Goal: Task Accomplishment & Management: Complete application form

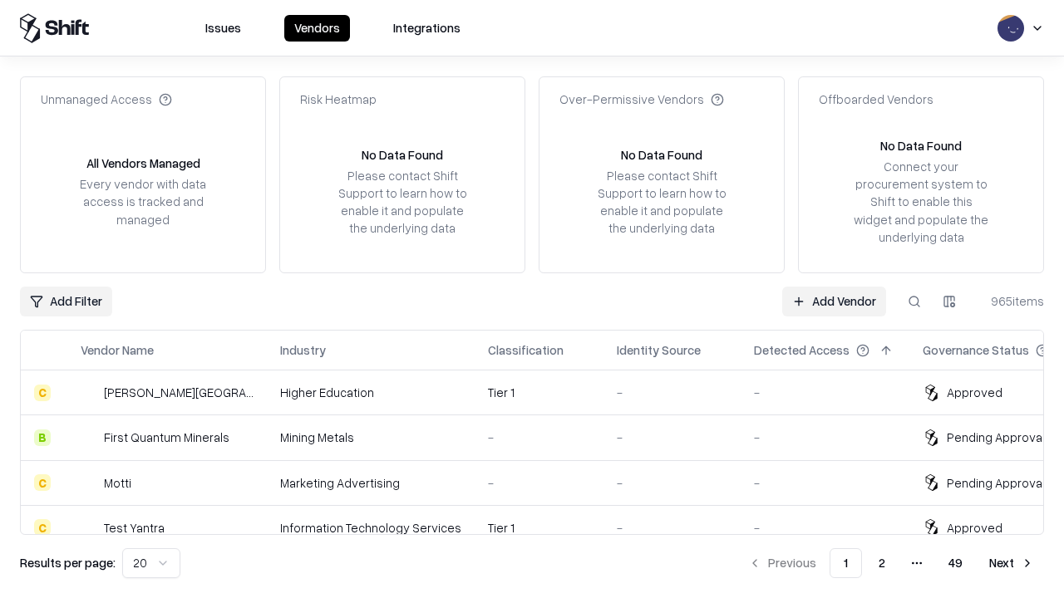
click at [834, 301] on link "Add Vendor" at bounding box center [834, 302] width 104 height 30
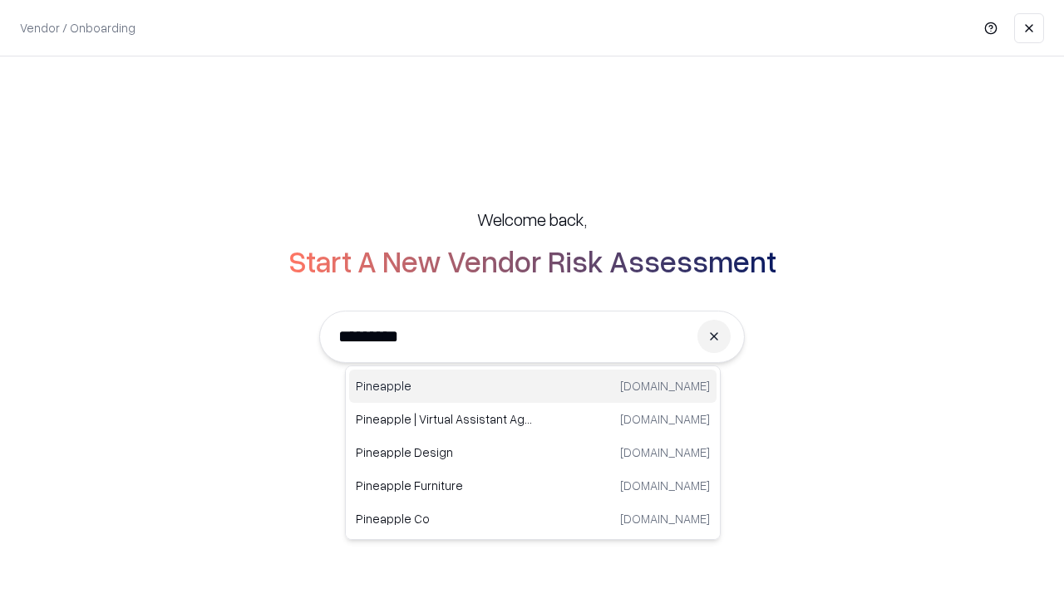
click at [533, 386] on div "Pineapple [DOMAIN_NAME]" at bounding box center [532, 386] width 367 height 33
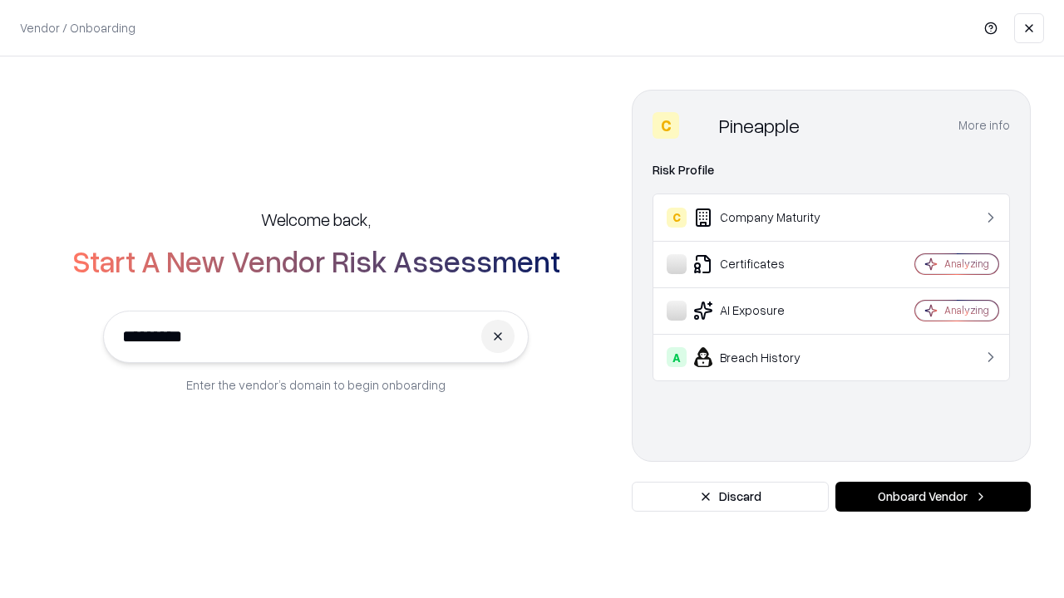
type input "*********"
click at [933, 497] on button "Onboard Vendor" at bounding box center [932, 497] width 195 height 30
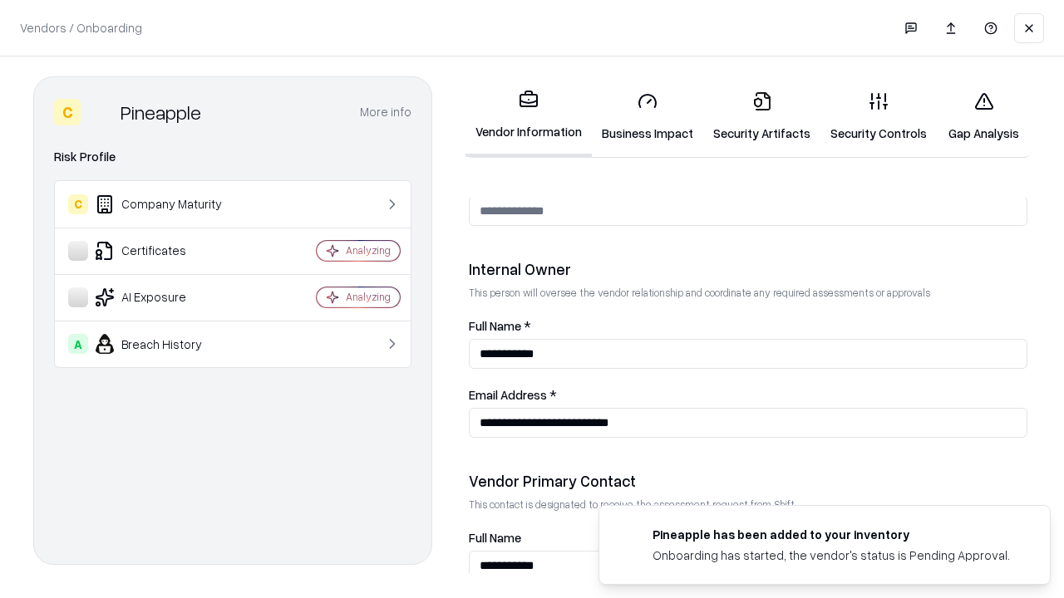
scroll to position [861, 0]
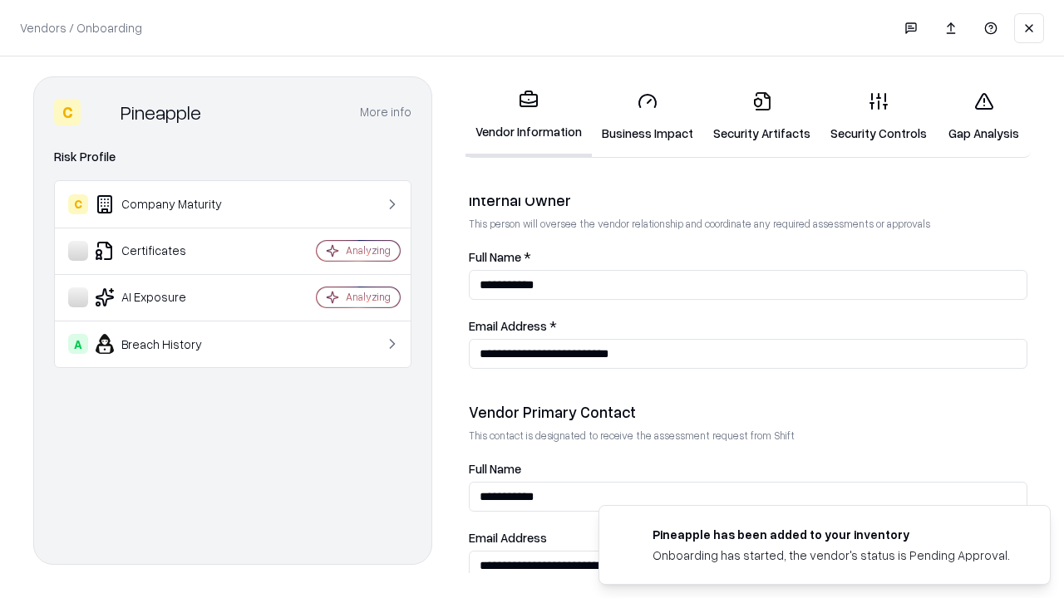
click at [761, 116] on link "Security Artifacts" at bounding box center [761, 116] width 117 height 77
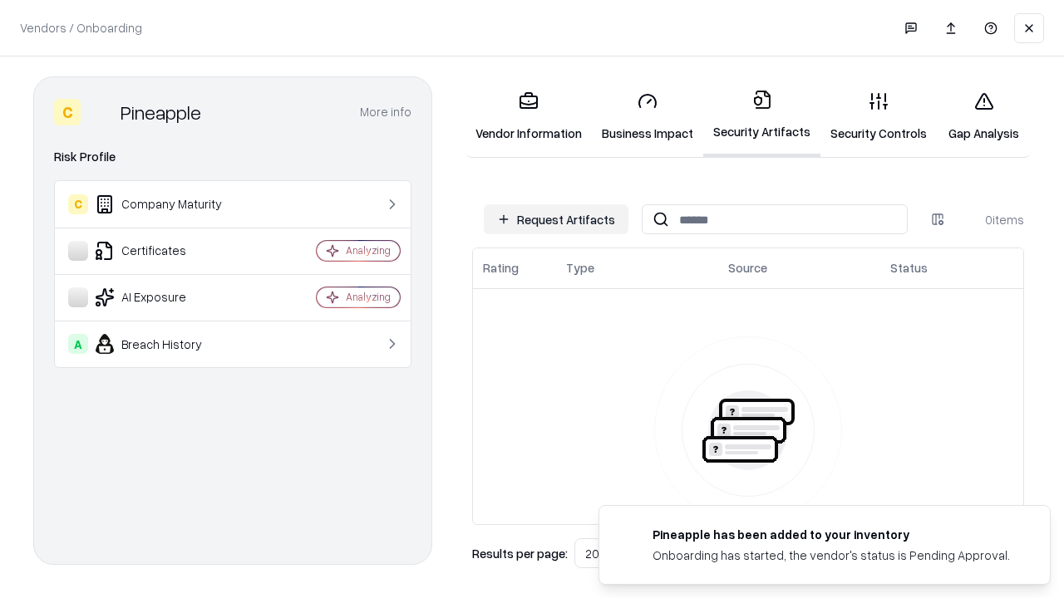
click at [556, 219] on button "Request Artifacts" at bounding box center [556, 219] width 145 height 30
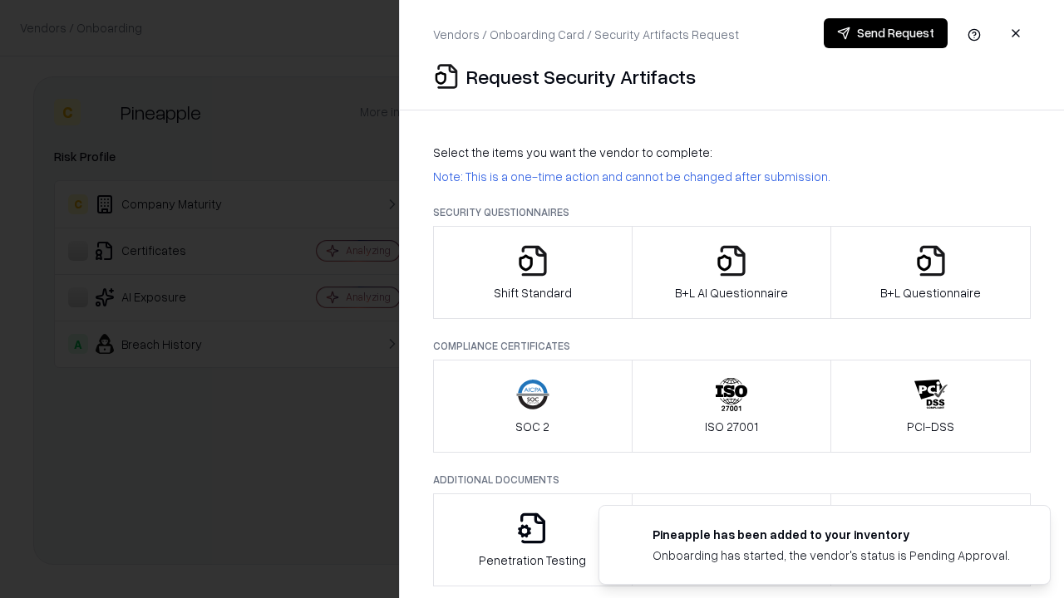
click at [930, 273] on icon "button" at bounding box center [930, 260] width 33 height 33
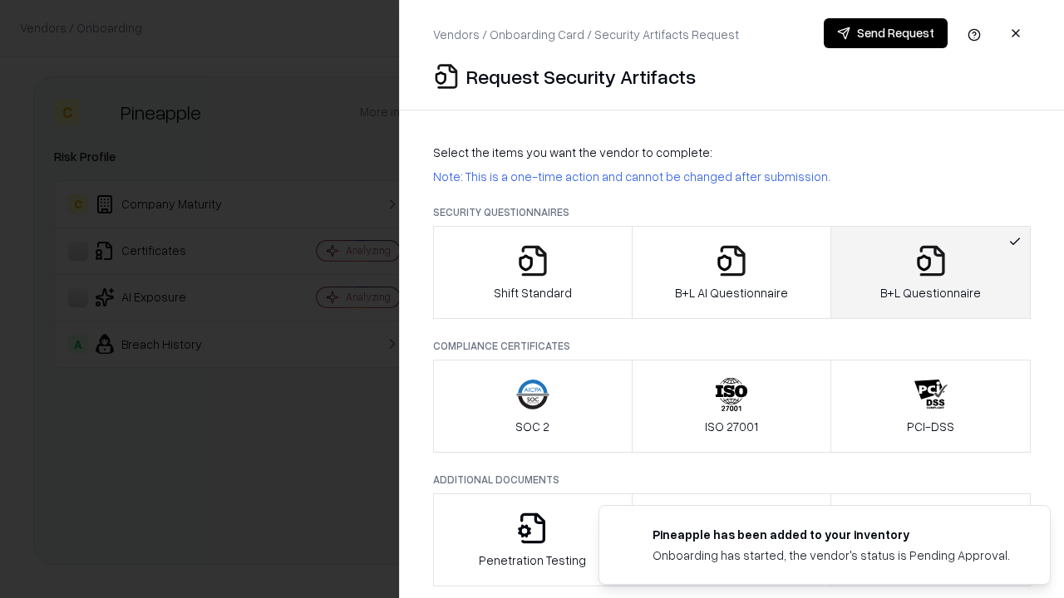
click at [731, 273] on icon "button" at bounding box center [731, 260] width 33 height 33
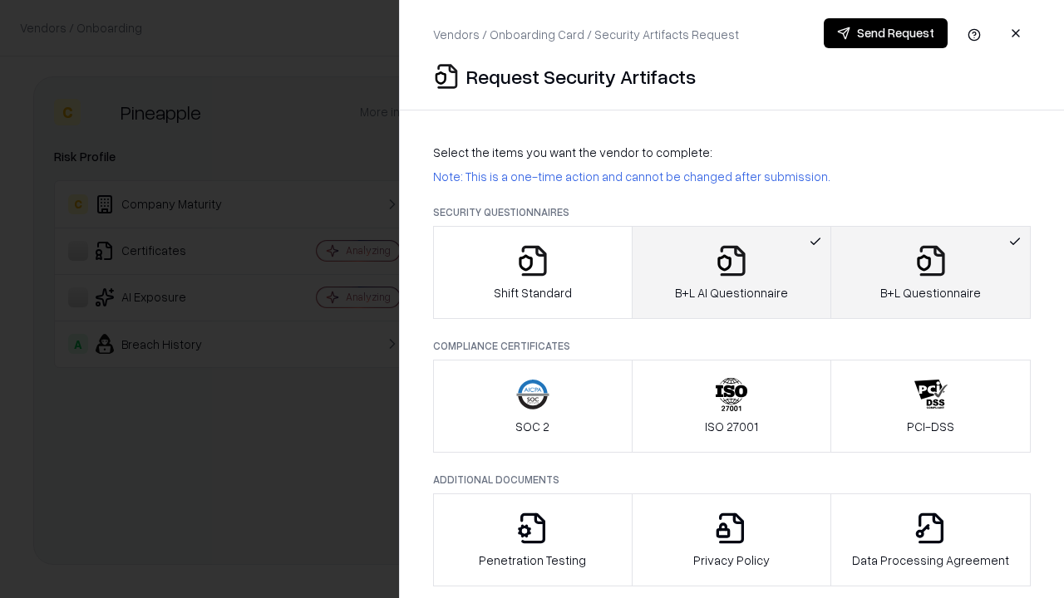
click at [885, 33] on button "Send Request" at bounding box center [886, 33] width 124 height 30
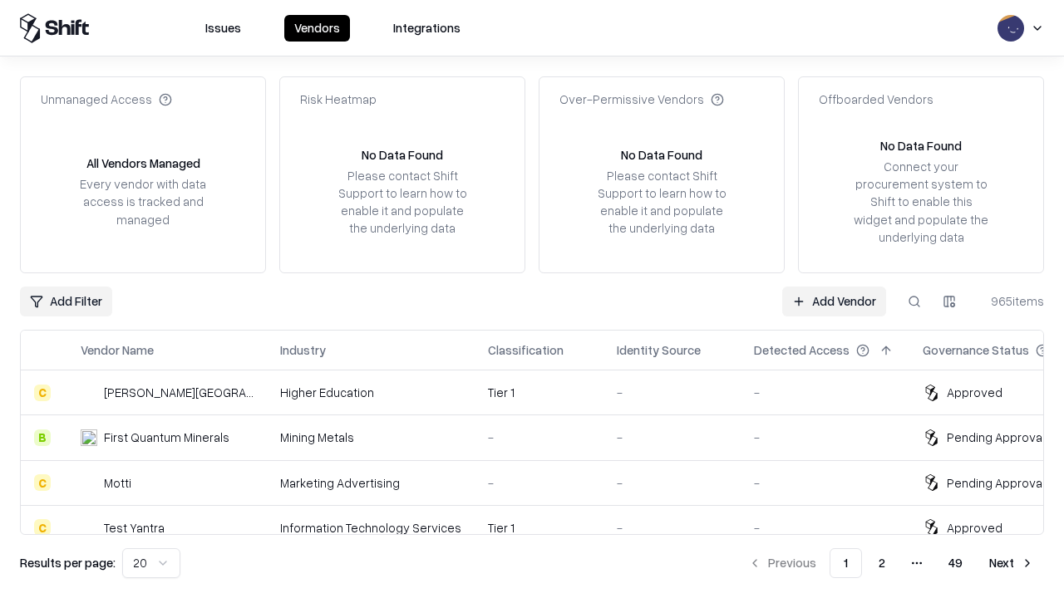
click at [834, 301] on link "Add Vendor" at bounding box center [834, 302] width 104 height 30
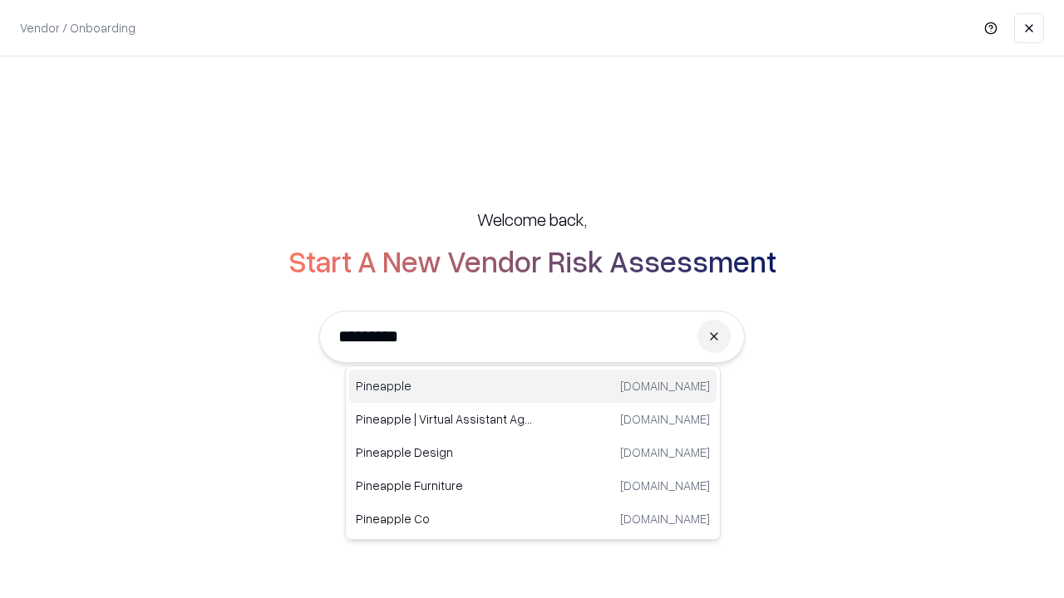
click at [533, 386] on div "Pineapple [DOMAIN_NAME]" at bounding box center [532, 386] width 367 height 33
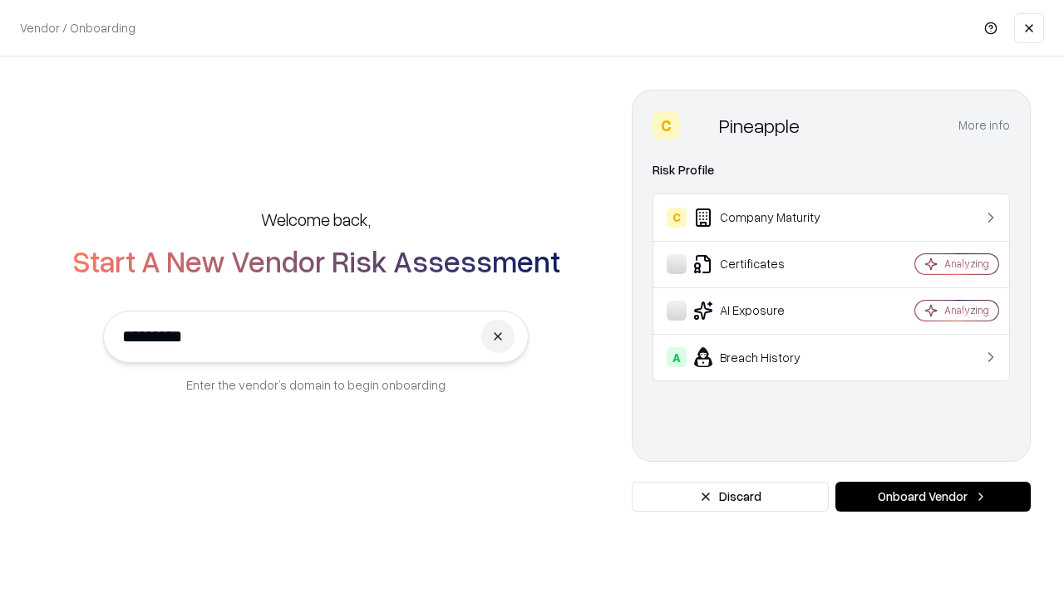
type input "*********"
click at [933, 497] on button "Onboard Vendor" at bounding box center [932, 497] width 195 height 30
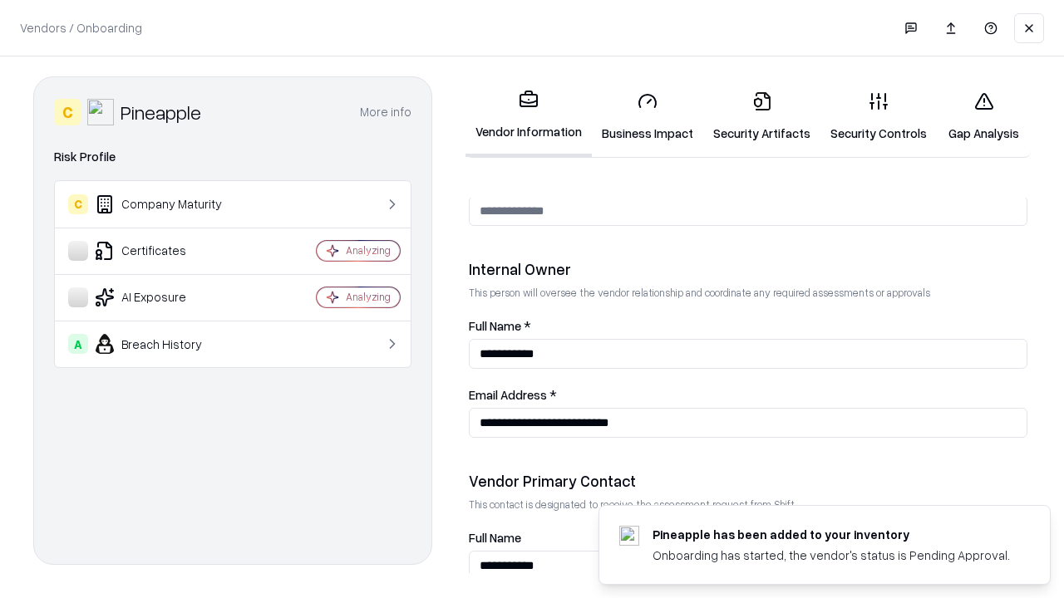
scroll to position [861, 0]
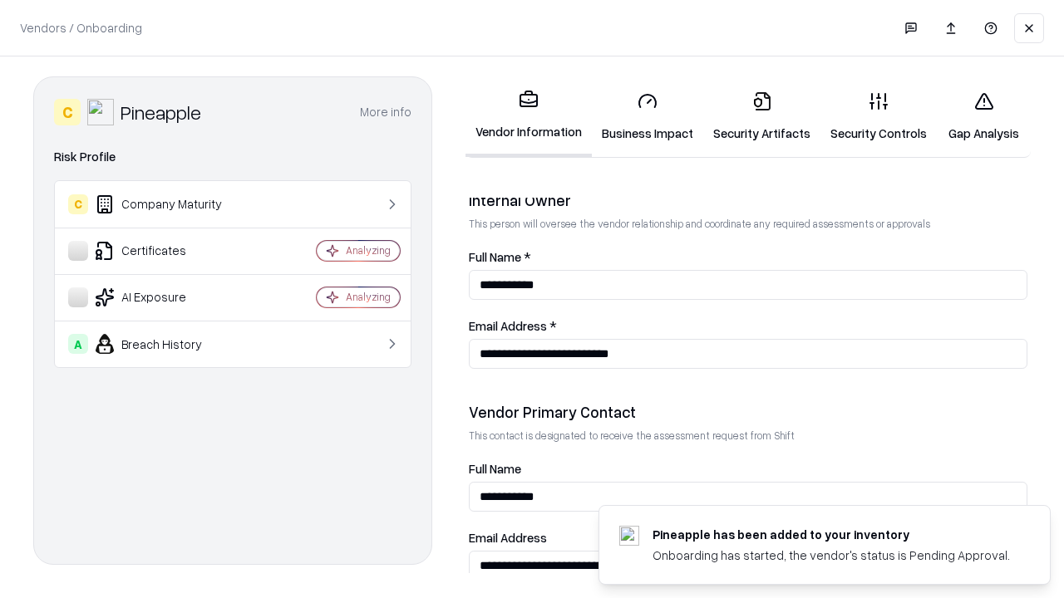
click at [983, 116] on link "Gap Analysis" at bounding box center [984, 116] width 94 height 77
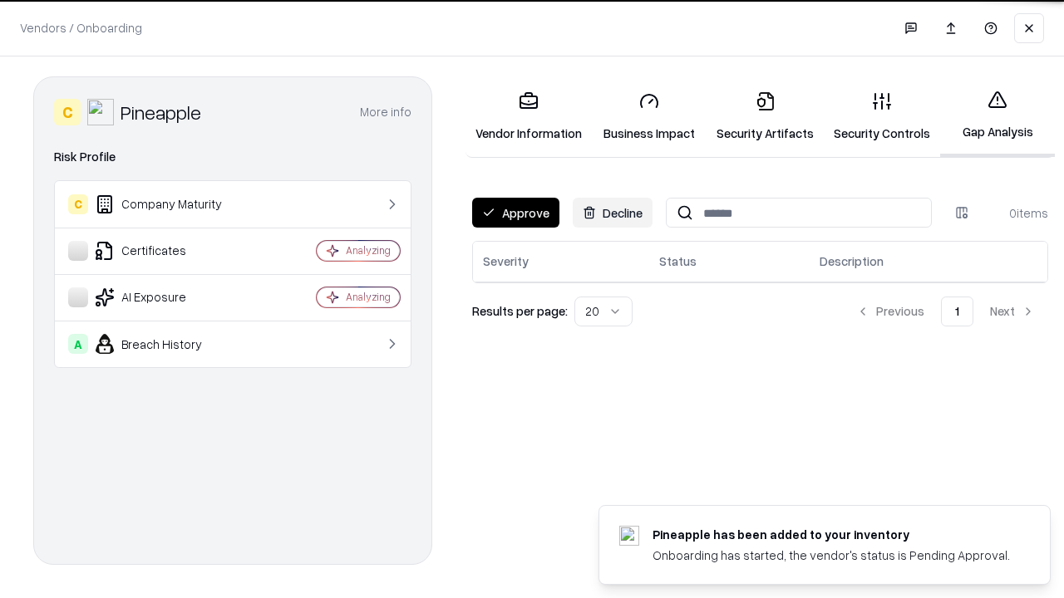
click at [515, 213] on button "Approve" at bounding box center [515, 213] width 87 height 30
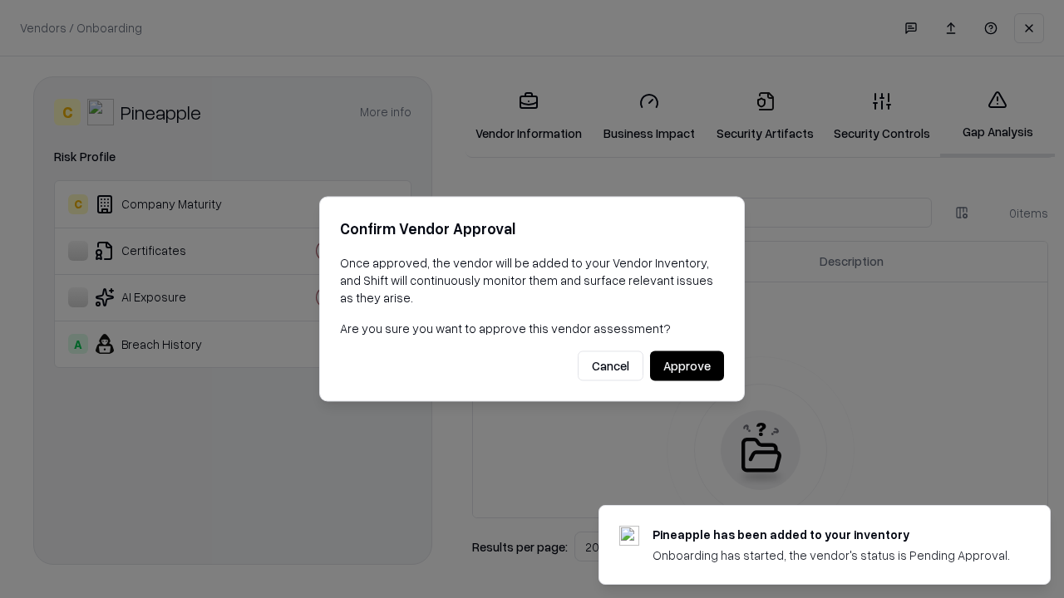
click at [687, 366] on button "Approve" at bounding box center [687, 367] width 74 height 30
